Goal: Information Seeking & Learning: Learn about a topic

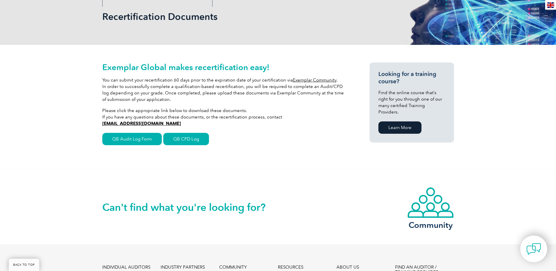
scroll to position [69, 0]
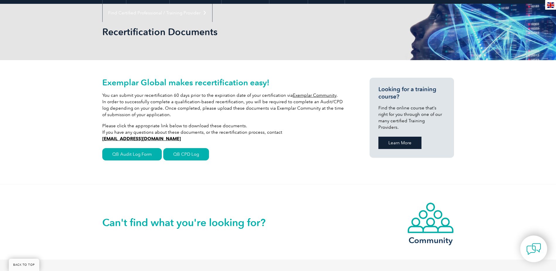
click at [397, 137] on link "Learn More" at bounding box center [399, 143] width 43 height 12
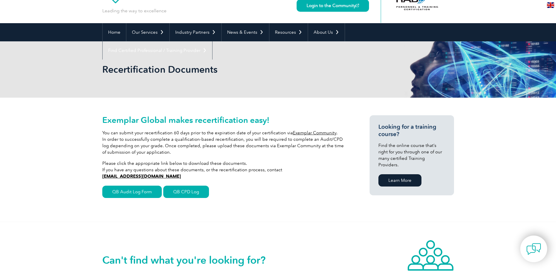
scroll to position [0, 0]
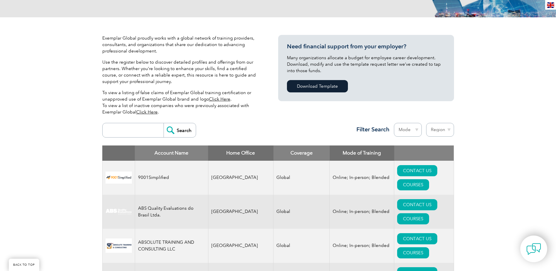
scroll to position [117, 0]
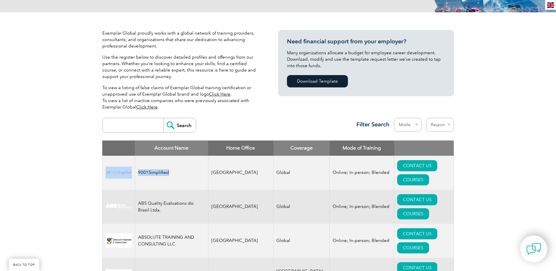
drag, startPoint x: 128, startPoint y: 167, endPoint x: 104, endPoint y: 167, distance: 23.4
click at [104, 167] on tr "9001Simplified United States Global Online; In-person; Blended CONTACT US COURS…" at bounding box center [277, 173] width 351 height 34
drag, startPoint x: 104, startPoint y: 167, endPoint x: 76, endPoint y: 164, distance: 28.9
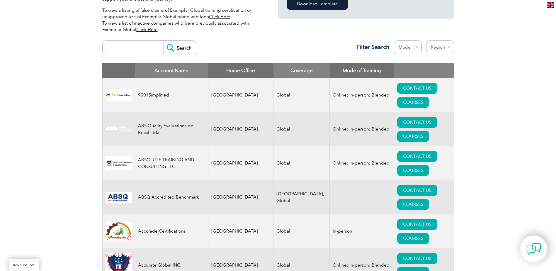
scroll to position [205, 0]
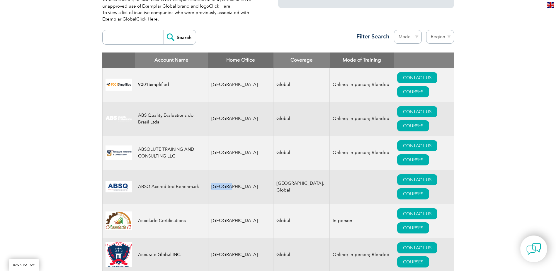
drag, startPoint x: 202, startPoint y: 136, endPoint x: 252, endPoint y: 140, distance: 50.2
click at [252, 170] on tr "ABSQ Accredited Benchmark Myanmar Myanmar, Global CONTACT US COURSES" at bounding box center [277, 187] width 351 height 34
click at [245, 170] on td "Myanmar" at bounding box center [240, 187] width 65 height 34
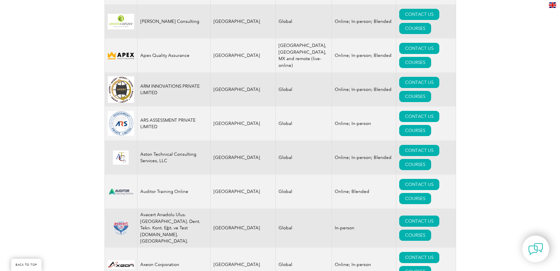
scroll to position [754, 0]
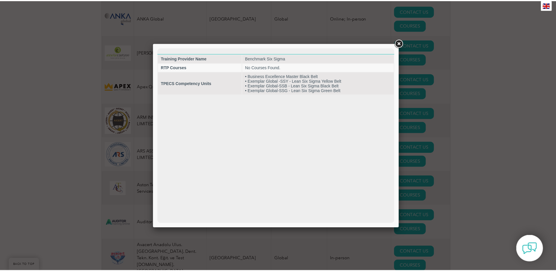
scroll to position [0, 0]
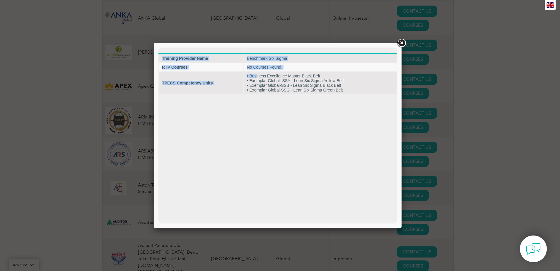
drag, startPoint x: 262, startPoint y: 75, endPoint x: 366, endPoint y: 96, distance: 106.1
click at [366, 95] on html "Training Provider Name Benchmark Six Sigma RTP Courses No Courses Found. TPECS …" at bounding box center [277, 70] width 239 height 47
drag, startPoint x: 366, startPoint y: 96, endPoint x: 334, endPoint y: 120, distance: 39.8
click at [334, 95] on html "Training Provider Name Benchmark Six Sigma RTP Courses No Courses Found. TPECS …" at bounding box center [277, 70] width 239 height 47
click at [301, 95] on html "Training Provider Name Benchmark Six Sigma RTP Courses No Courses Found. TPECS …" at bounding box center [277, 70] width 239 height 47
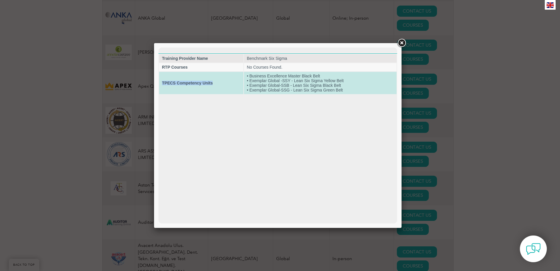
drag, startPoint x: 162, startPoint y: 84, endPoint x: 214, endPoint y: 83, distance: 52.4
click at [214, 83] on td "TPECS Competency Units" at bounding box center [201, 83] width 84 height 22
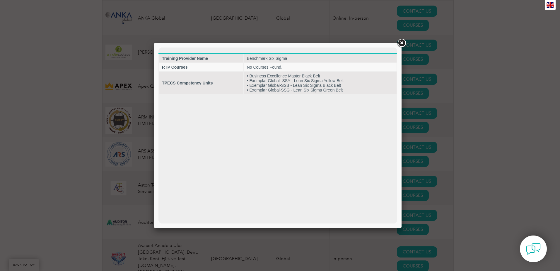
drag, startPoint x: 214, startPoint y: 83, endPoint x: 202, endPoint y: 113, distance: 32.3
click at [202, 95] on html "Training Provider Name Benchmark Six Sigma RTP Courses No Courses Found. TPECS …" at bounding box center [277, 70] width 239 height 47
click at [404, 43] on link at bounding box center [401, 43] width 11 height 11
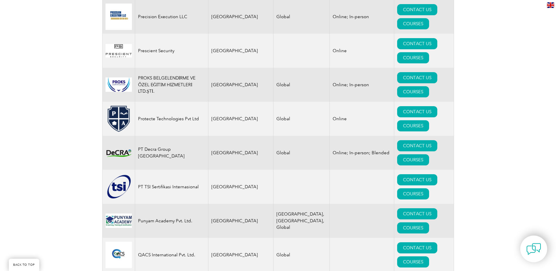
scroll to position [7095, 0]
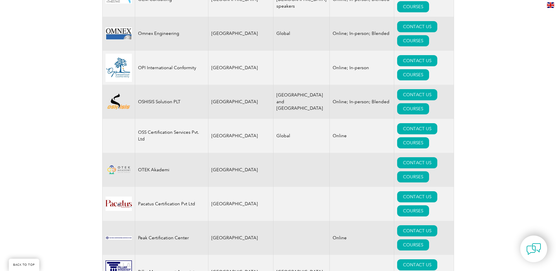
scroll to position [6655, 0]
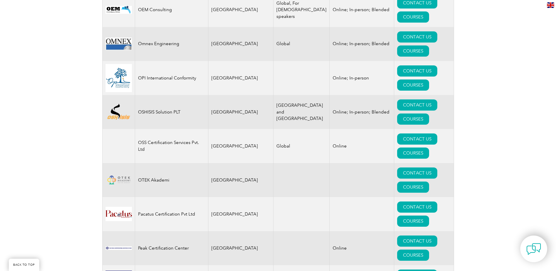
drag, startPoint x: 330, startPoint y: 173, endPoint x: 116, endPoint y: 175, distance: 214.1
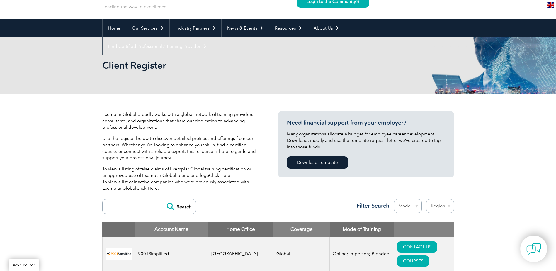
scroll to position [0, 0]
